Goal: Use online tool/utility: Utilize a website feature to perform a specific function

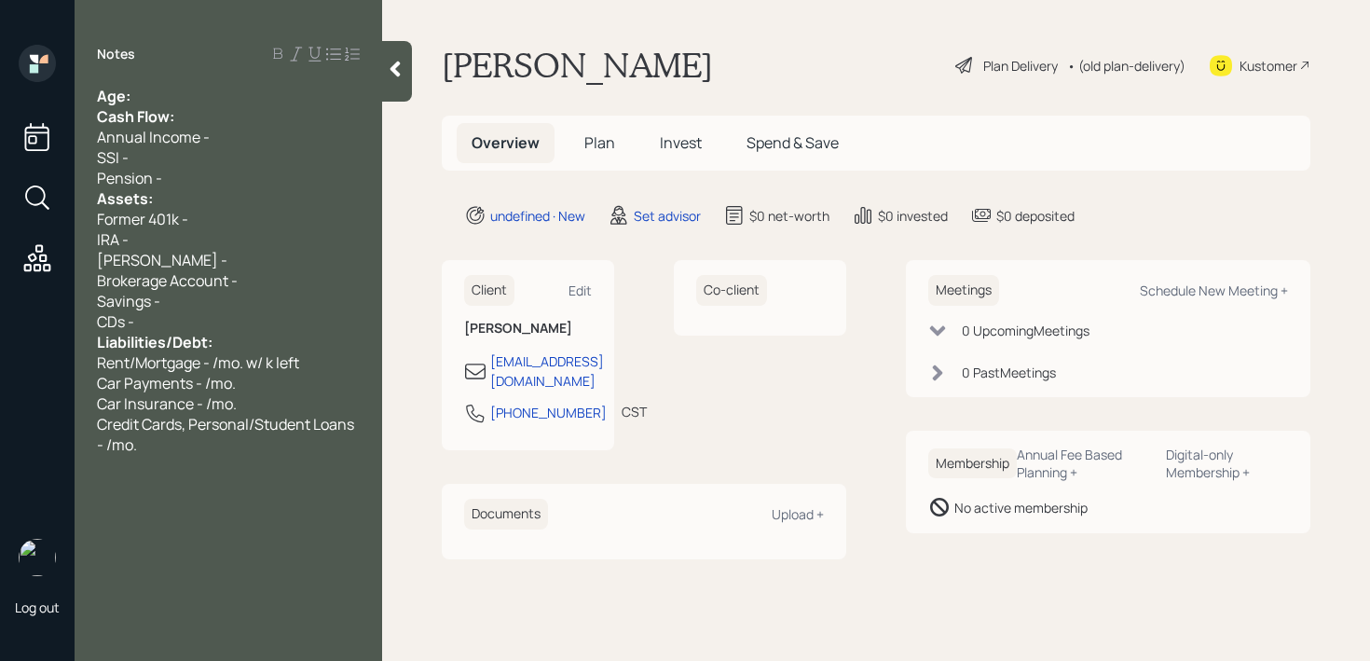
click at [283, 91] on div "Age:" at bounding box center [228, 96] width 263 height 21
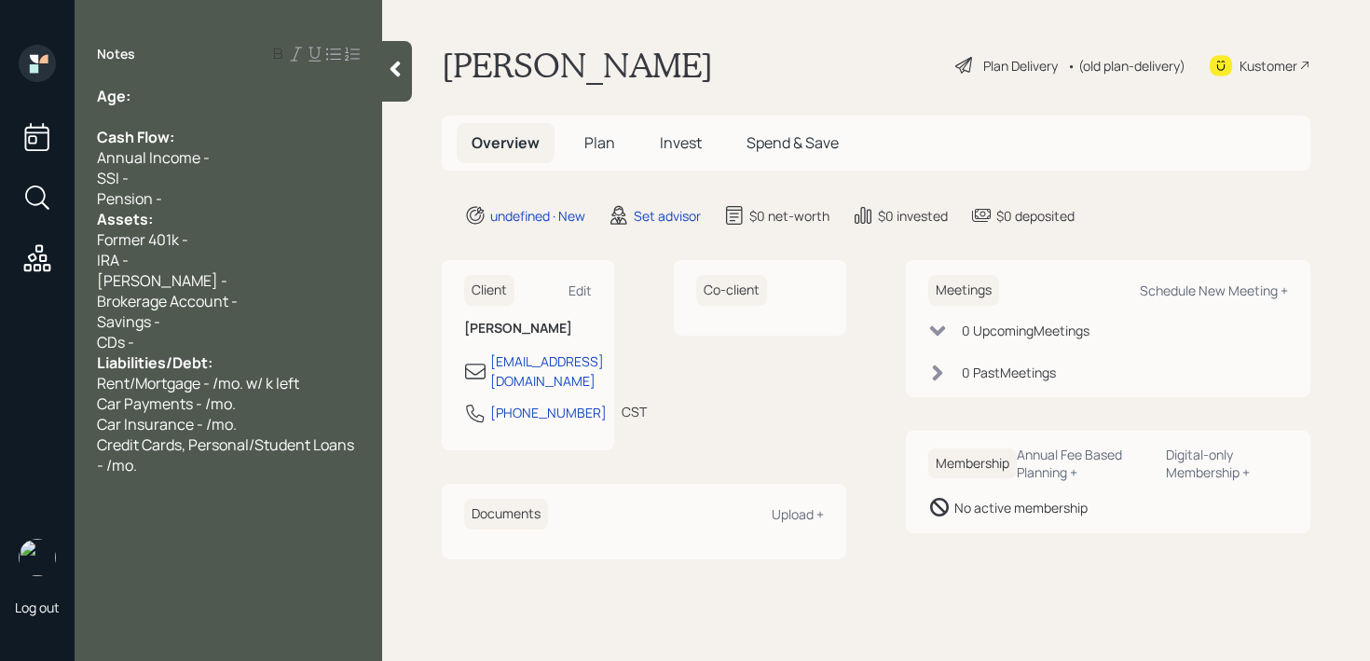
click at [278, 186] on div "SSI -" at bounding box center [228, 178] width 263 height 21
click at [251, 176] on div "SSI -" at bounding box center [228, 178] width 263 height 21
click at [256, 190] on div "Pension -" at bounding box center [228, 198] width 263 height 21
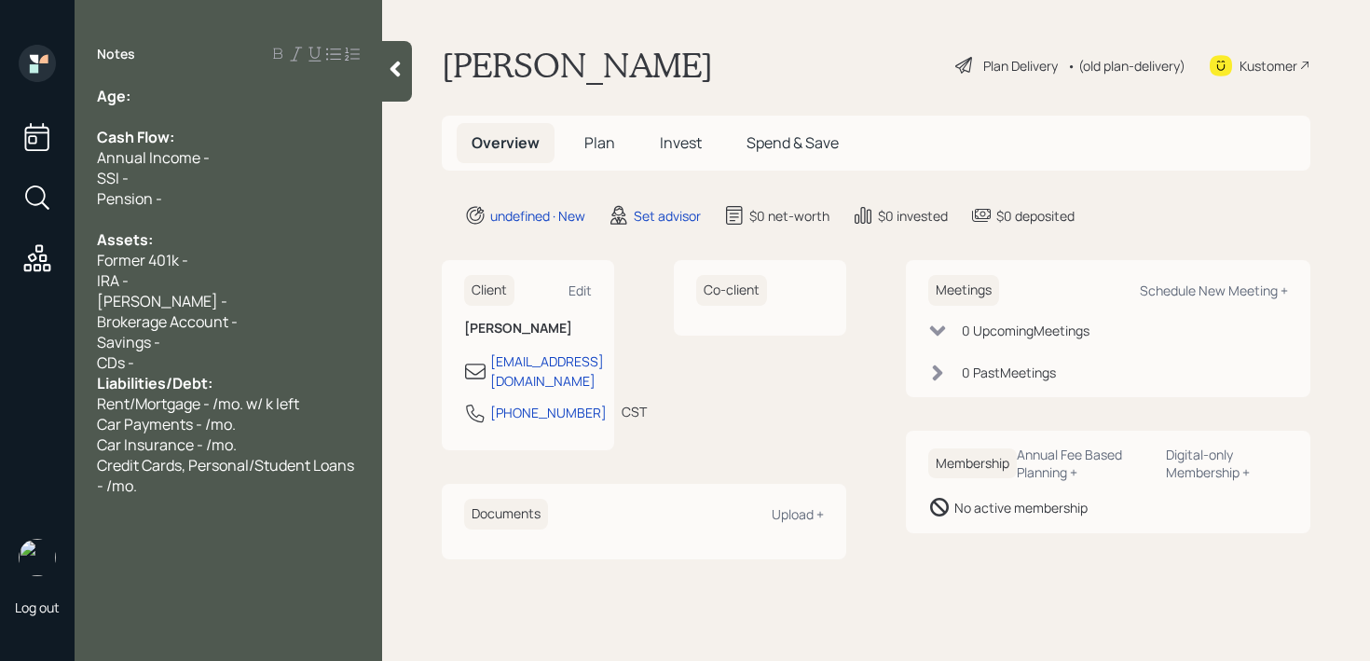
click at [239, 370] on div "CDs -" at bounding box center [228, 362] width 263 height 21
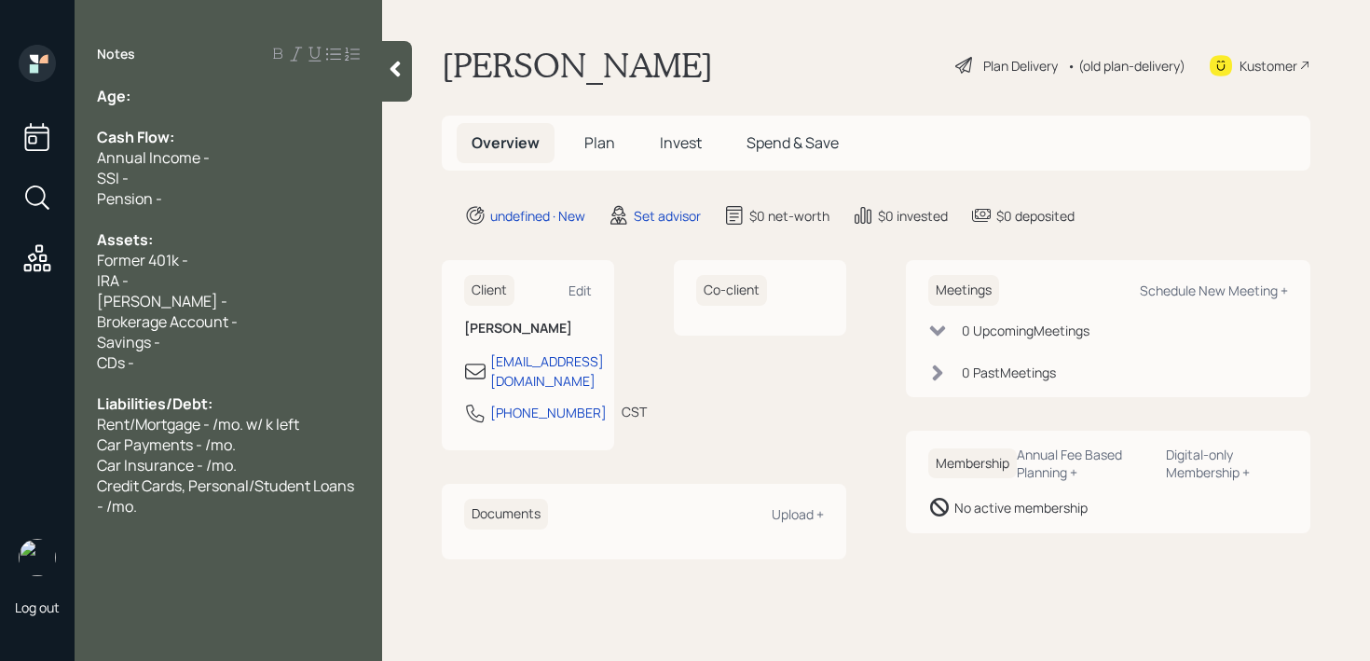
click at [270, 197] on div "Pension -" at bounding box center [228, 198] width 263 height 21
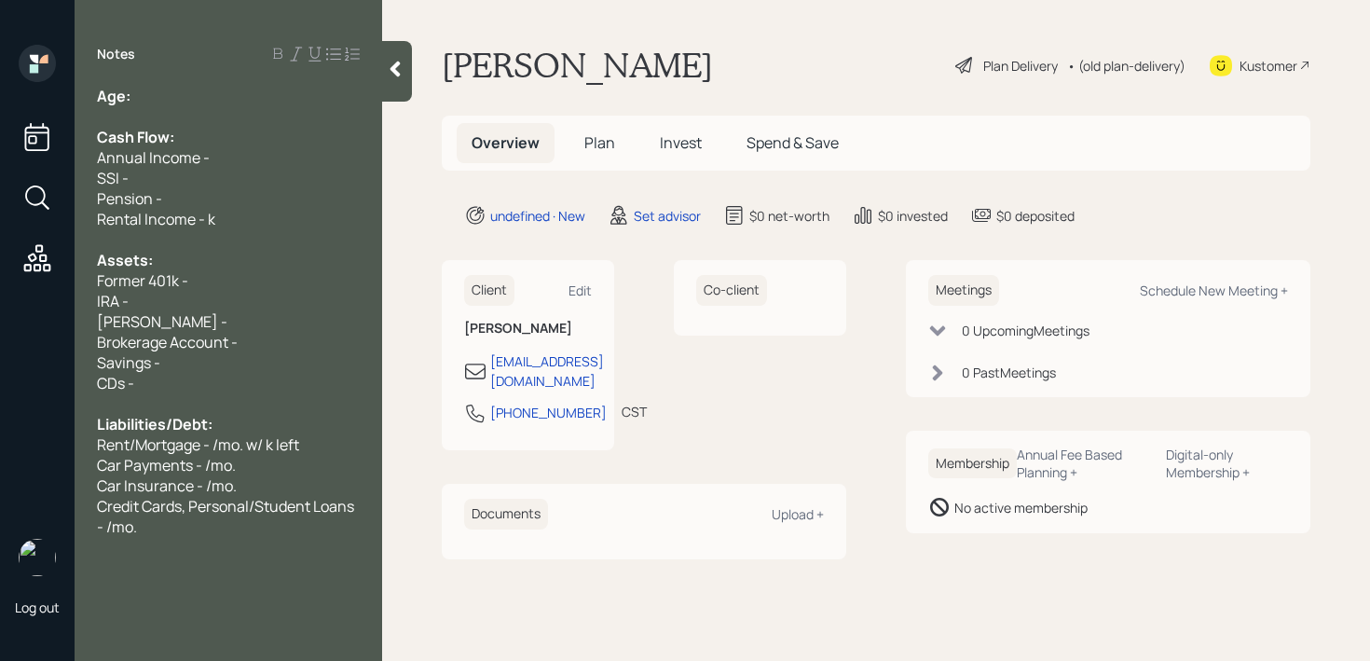
click at [212, 515] on span "Credit Cards, Personal/Student Loans - /mo." at bounding box center [227, 516] width 260 height 41
click at [184, 520] on div "Credit Cards, Personal/Student Loans - /mo." at bounding box center [228, 516] width 263 height 41
click at [159, 612] on span "Rental icnome off-set by depreciation" at bounding box center [225, 608] width 256 height 21
click at [166, 579] on div at bounding box center [228, 588] width 263 height 21
click at [274, 388] on div "CDs -" at bounding box center [228, 383] width 263 height 21
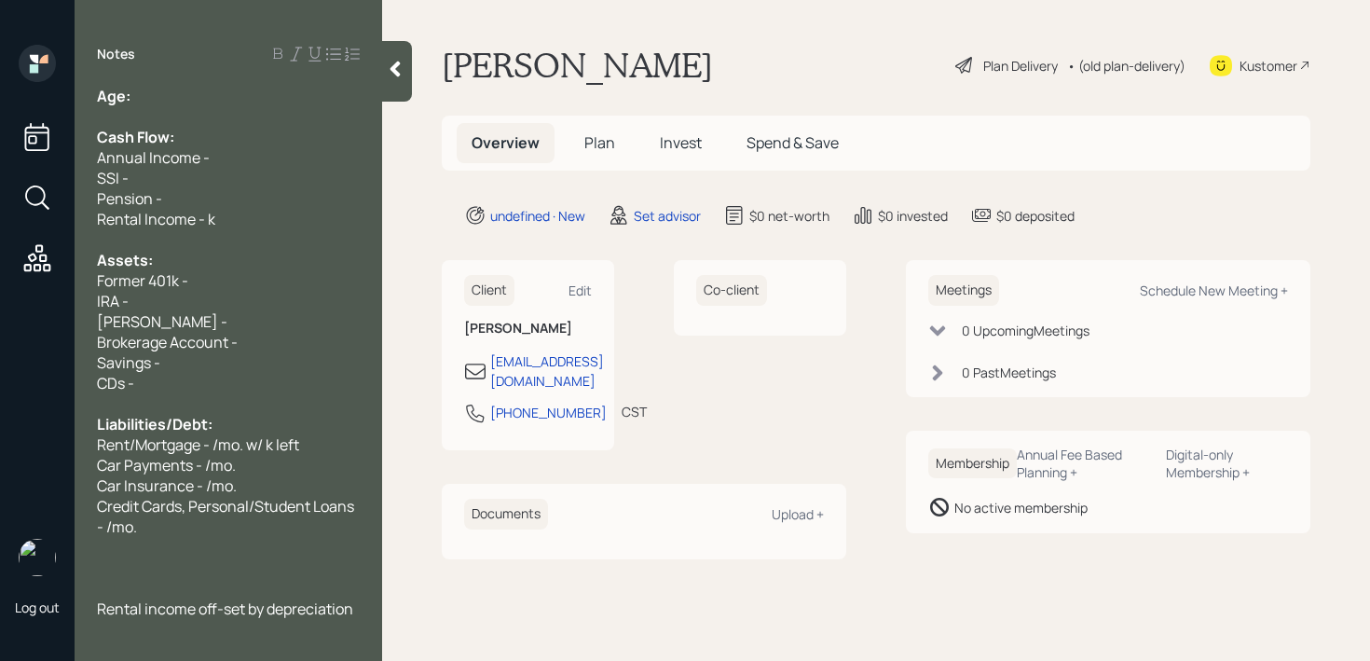
click at [310, 593] on div at bounding box center [228, 588] width 263 height 21
click at [310, 609] on span "Rental income off-set by depreciation" at bounding box center [225, 608] width 256 height 21
click at [338, 611] on span "Rental income off-set by depreciation" at bounding box center [225, 608] width 256 height 21
click at [255, 486] on div "Car Insurance - /mo." at bounding box center [228, 485] width 263 height 21
click at [358, 618] on div "Notes Age: Cash Flow: Annual Income - SSI - Pension - Rental Income - k Assets:…" at bounding box center [229, 342] width 308 height 594
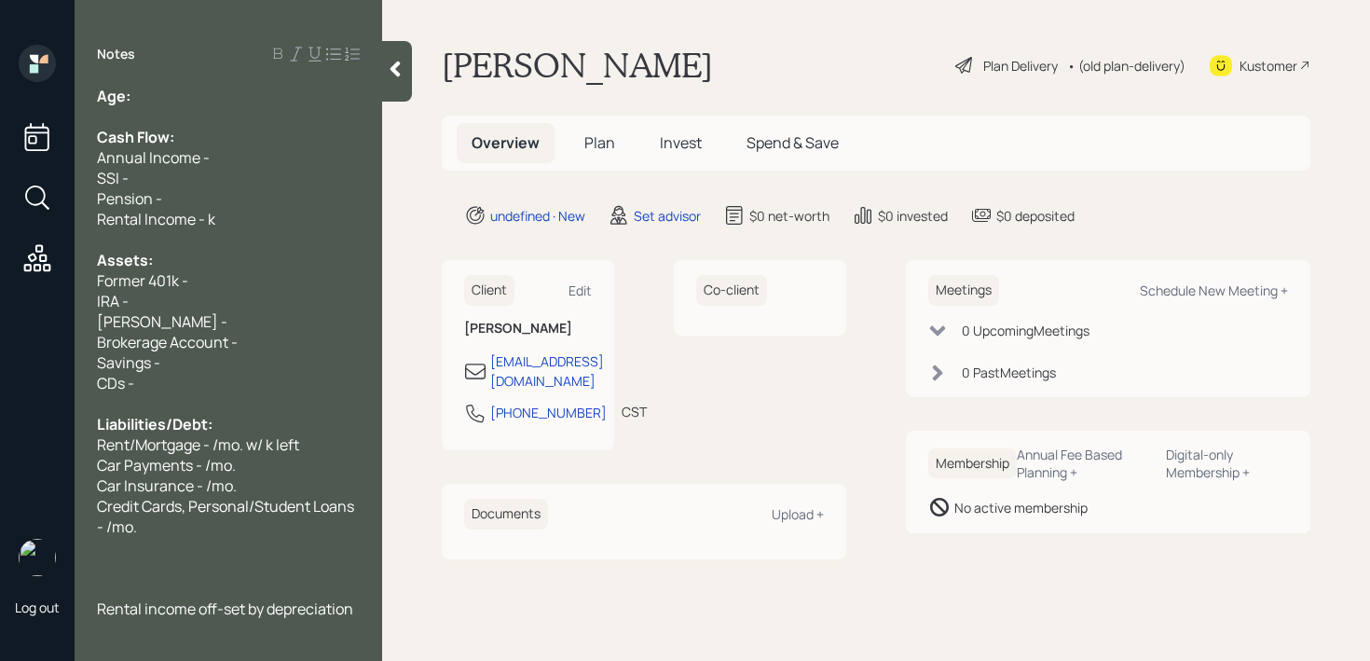
click at [353, 612] on span "Rental income off-set by depreciation" at bounding box center [225, 608] width 256 height 21
click at [207, 119] on div at bounding box center [228, 116] width 263 height 21
click at [207, 87] on div "Age:" at bounding box center [228, 96] width 263 height 21
drag, startPoint x: 155, startPoint y: 87, endPoint x: 138, endPoint y: 87, distance: 16.8
click at [138, 87] on div "Age: [DEMOGRAPHIC_DATA]" at bounding box center [228, 96] width 263 height 21
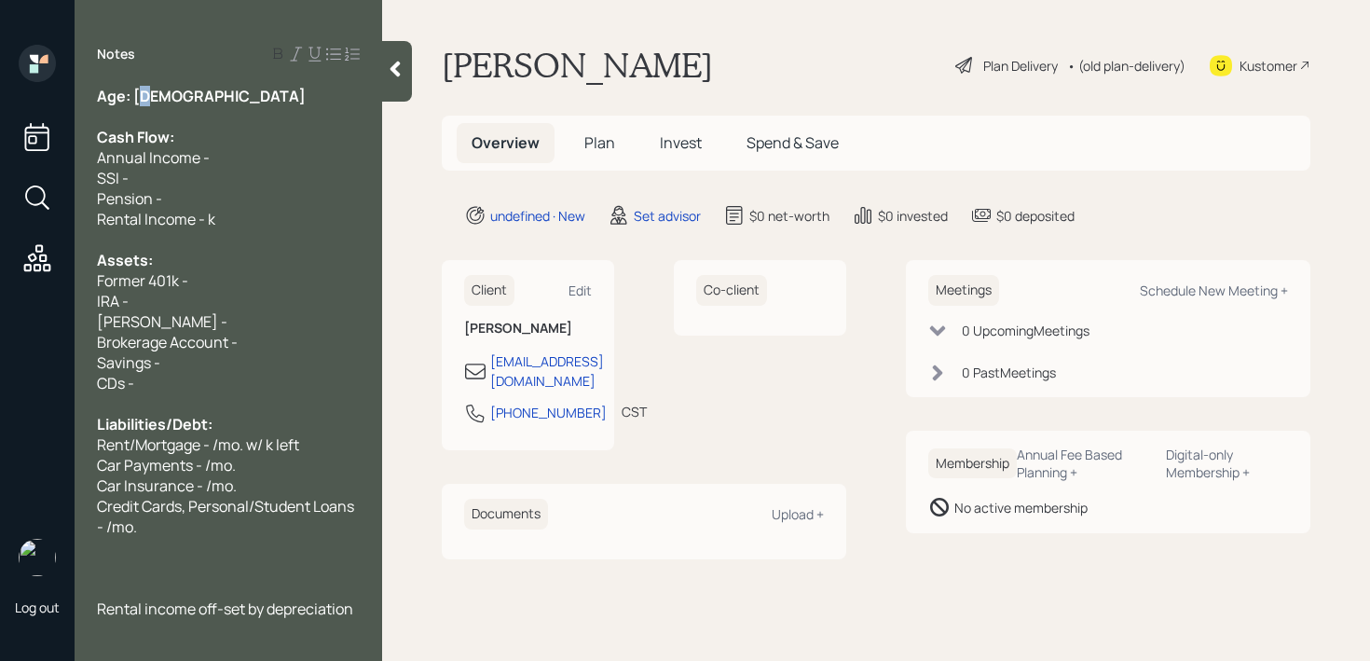
click at [138, 87] on span "Age: [DEMOGRAPHIC_DATA]" at bounding box center [201, 96] width 209 height 21
drag, startPoint x: 159, startPoint y: 92, endPoint x: 135, endPoint y: 92, distance: 24.2
click at [135, 92] on div "Age: [DEMOGRAPHIC_DATA]" at bounding box center [228, 96] width 263 height 21
